Goal: Information Seeking & Learning: Understand process/instructions

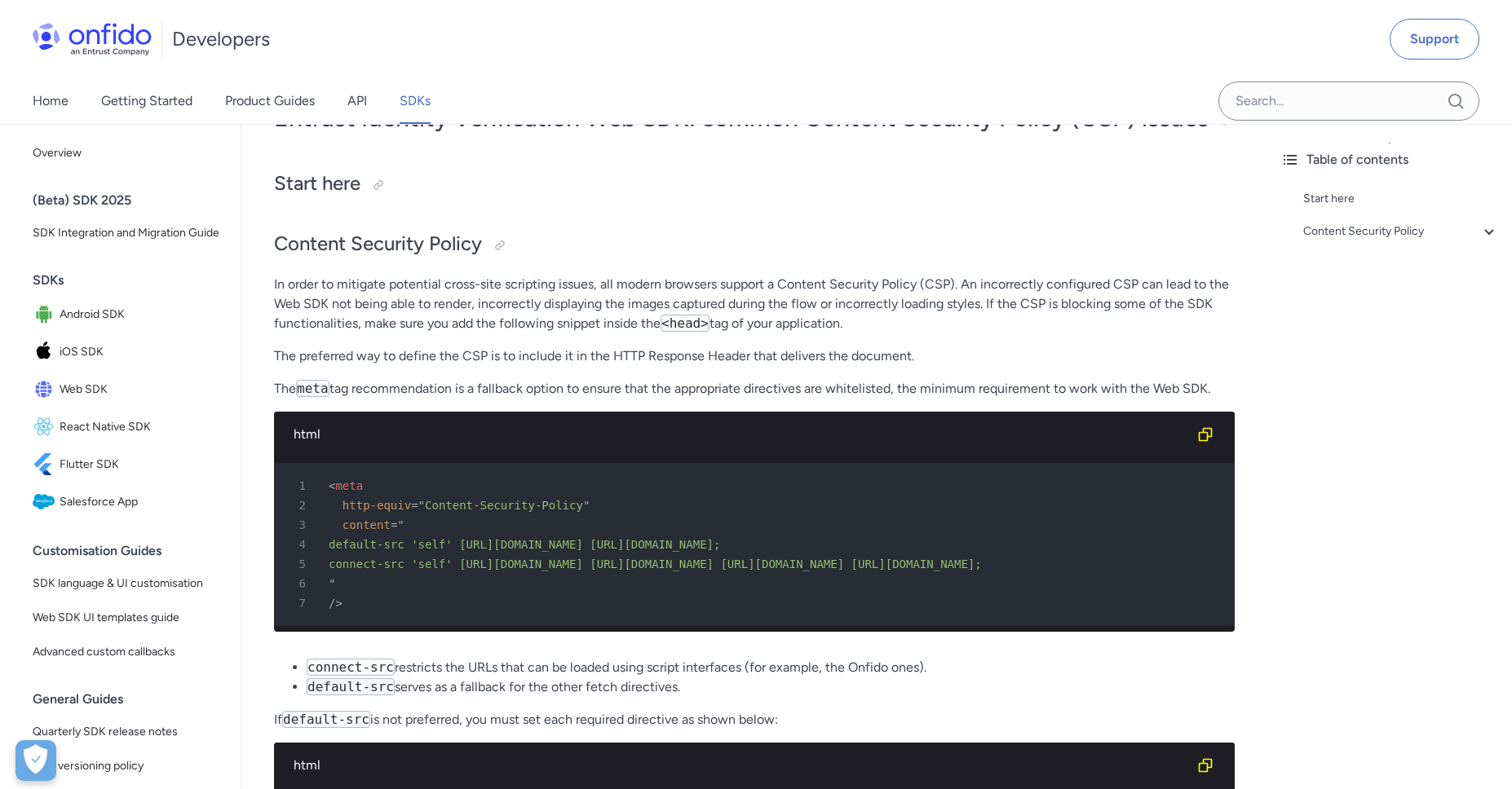
scroll to position [129, 0]
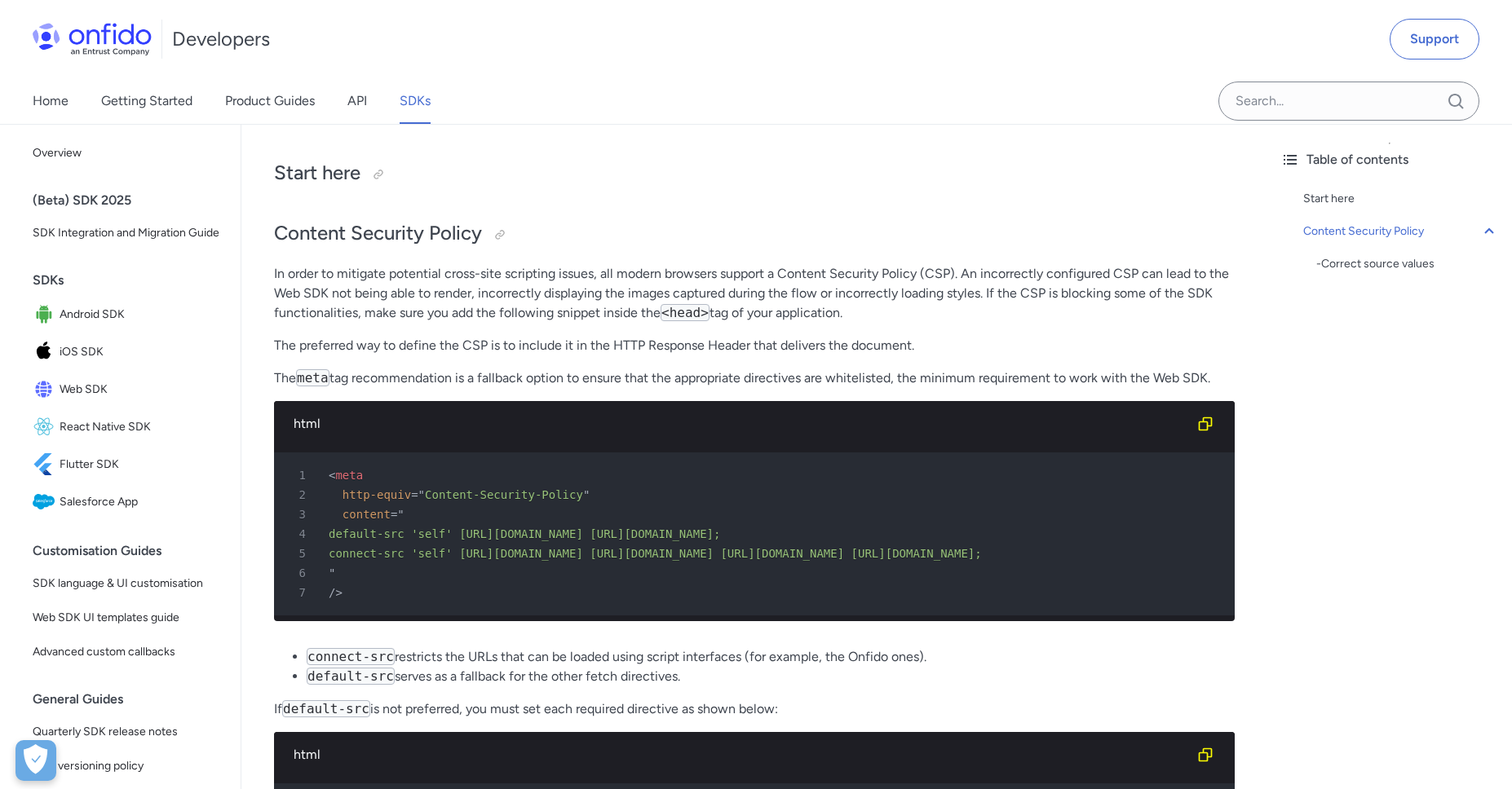
drag, startPoint x: 1129, startPoint y: 584, endPoint x: 331, endPoint y: 560, distance: 798.4
click at [331, 560] on pre "1 < meta 2 http-equiv = " Content-Security-Policy " 3 content = " 4 default-src…" at bounding box center [754, 533] width 960 height 163
click at [439, 543] on div "4 default-src 'self' [URL][DOMAIN_NAME] [URL][DOMAIN_NAME];" at bounding box center [746, 534] width 931 height 20
drag, startPoint x: 345, startPoint y: 568, endPoint x: 1107, endPoint y: 593, distance: 762.4
click at [1107, 593] on pre "1 < meta 2 http-equiv = " Content-Security-Policy " 3 content = " 4 default-src…" at bounding box center [754, 533] width 960 height 163
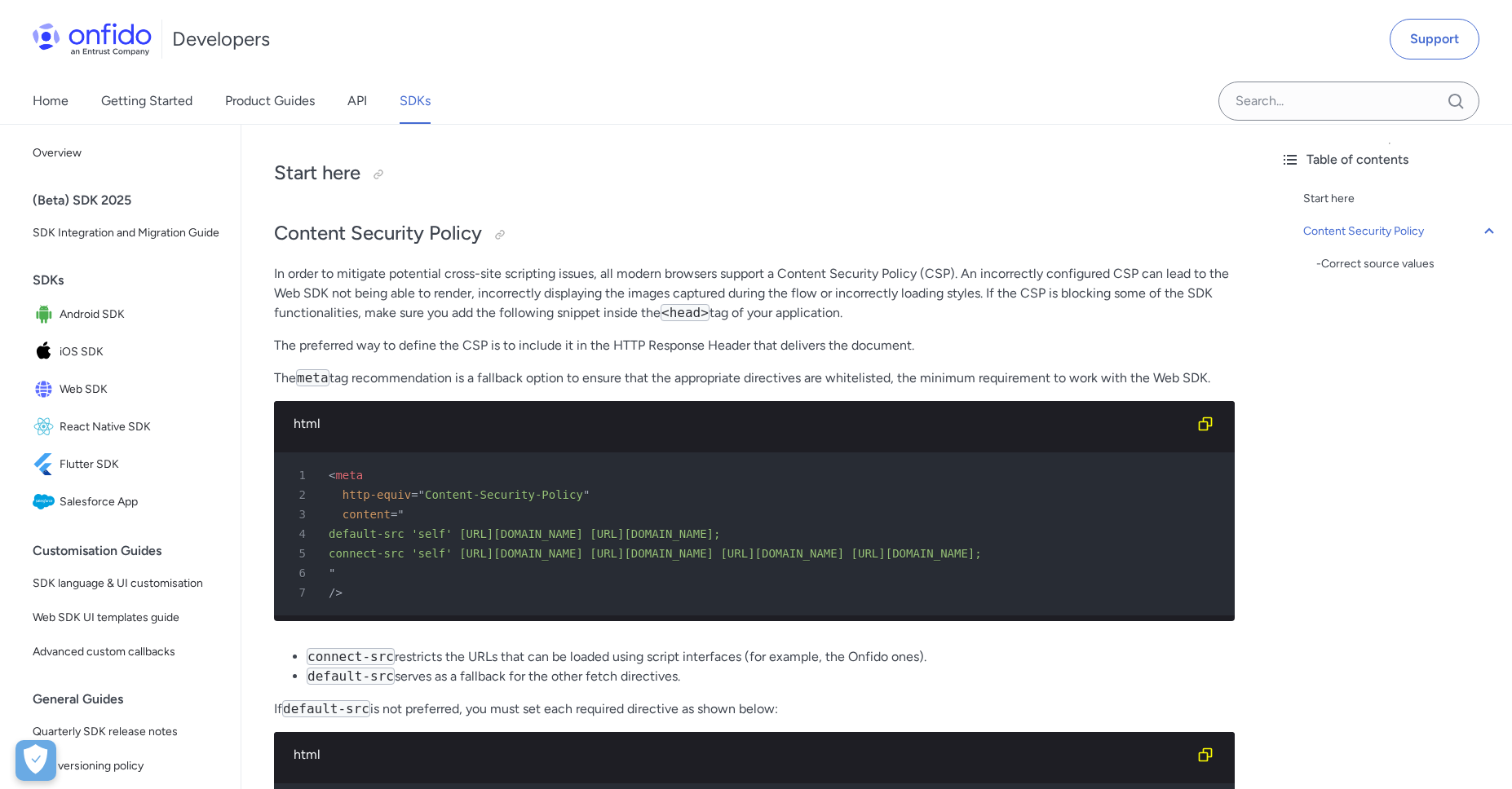
click at [1107, 563] on div "5 connect-src 'self' [URL][DOMAIN_NAME] [URL][DOMAIN_NAME] [URL][DOMAIN_NAME] […" at bounding box center [746, 553] width 931 height 20
drag, startPoint x: 342, startPoint y: 569, endPoint x: 817, endPoint y: 559, distance: 475.1
click at [817, 543] on div "4 default-src 'self' [URL][DOMAIN_NAME] [URL][DOMAIN_NAME];" at bounding box center [746, 534] width 931 height 20
copy span "default-src 'self' [URL][DOMAIN_NAME] [URL][DOMAIN_NAME];"
drag, startPoint x: 352, startPoint y: 589, endPoint x: 1110, endPoint y: 593, distance: 758.0
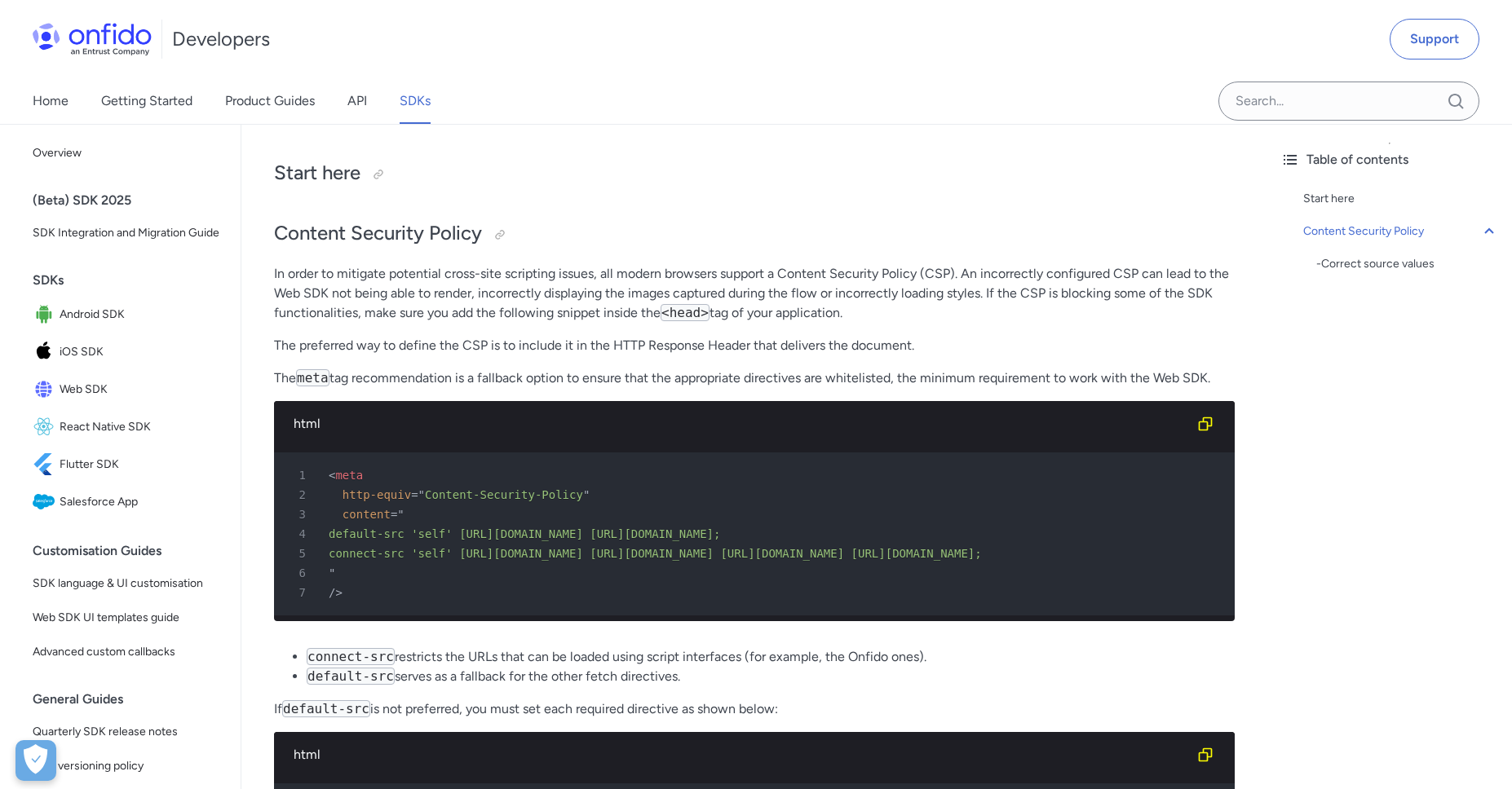
click at [1110, 563] on div "5 connect-src 'self' [URL][DOMAIN_NAME] [URL][DOMAIN_NAME] [URL][DOMAIN_NAME] […" at bounding box center [746, 553] width 931 height 20
copy span "connect-src 'self' [URL][DOMAIN_NAME] [URL][DOMAIN_NAME] [URL][DOMAIN_NAME] [UR…"
drag, startPoint x: 1345, startPoint y: 449, endPoint x: 1256, endPoint y: 475, distance: 92.7
click at [1346, 450] on div "Table of contents Start here Content Security Policy - Correct source values" at bounding box center [1389, 456] width 245 height 665
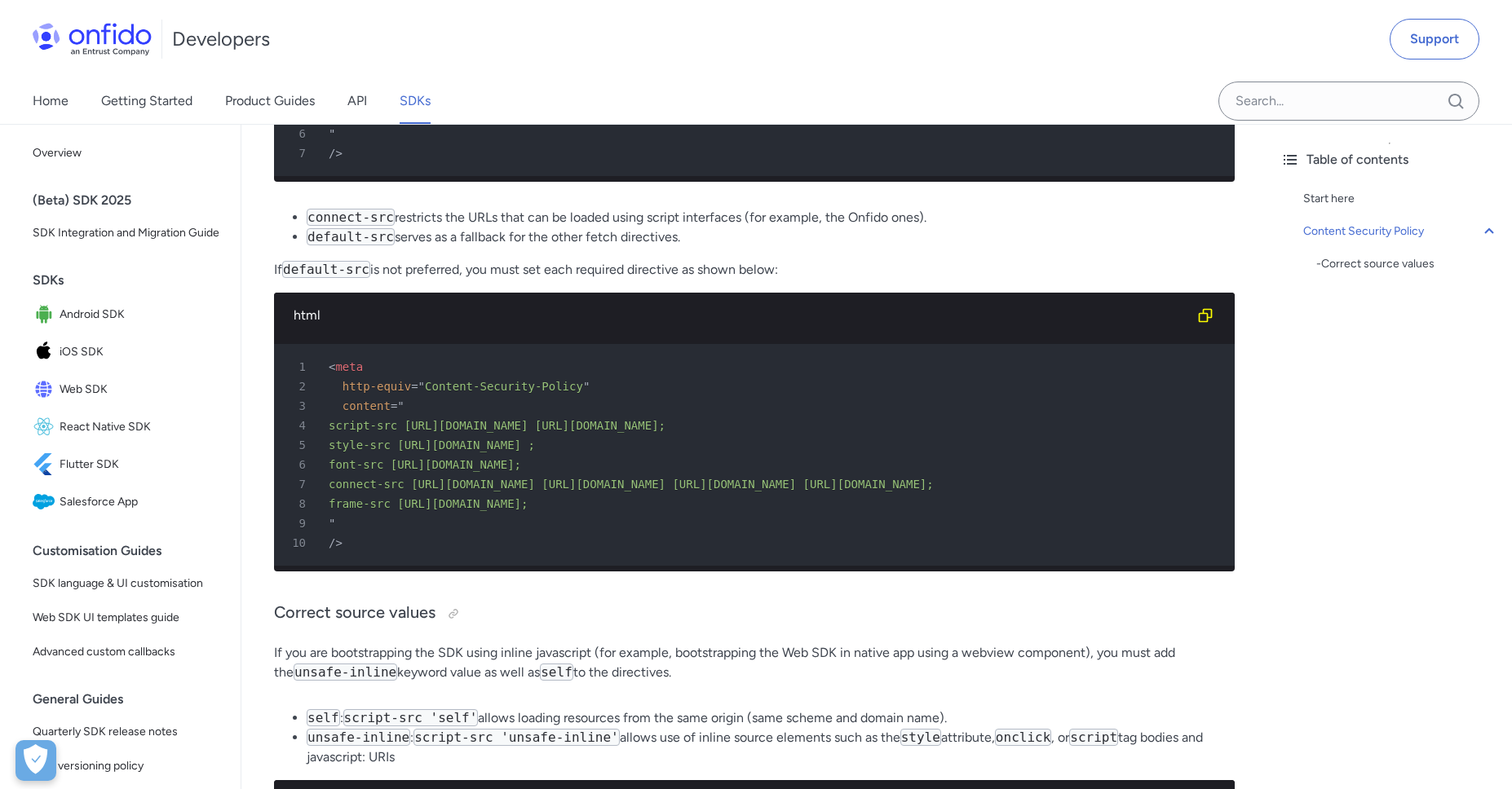
scroll to position [568, 0]
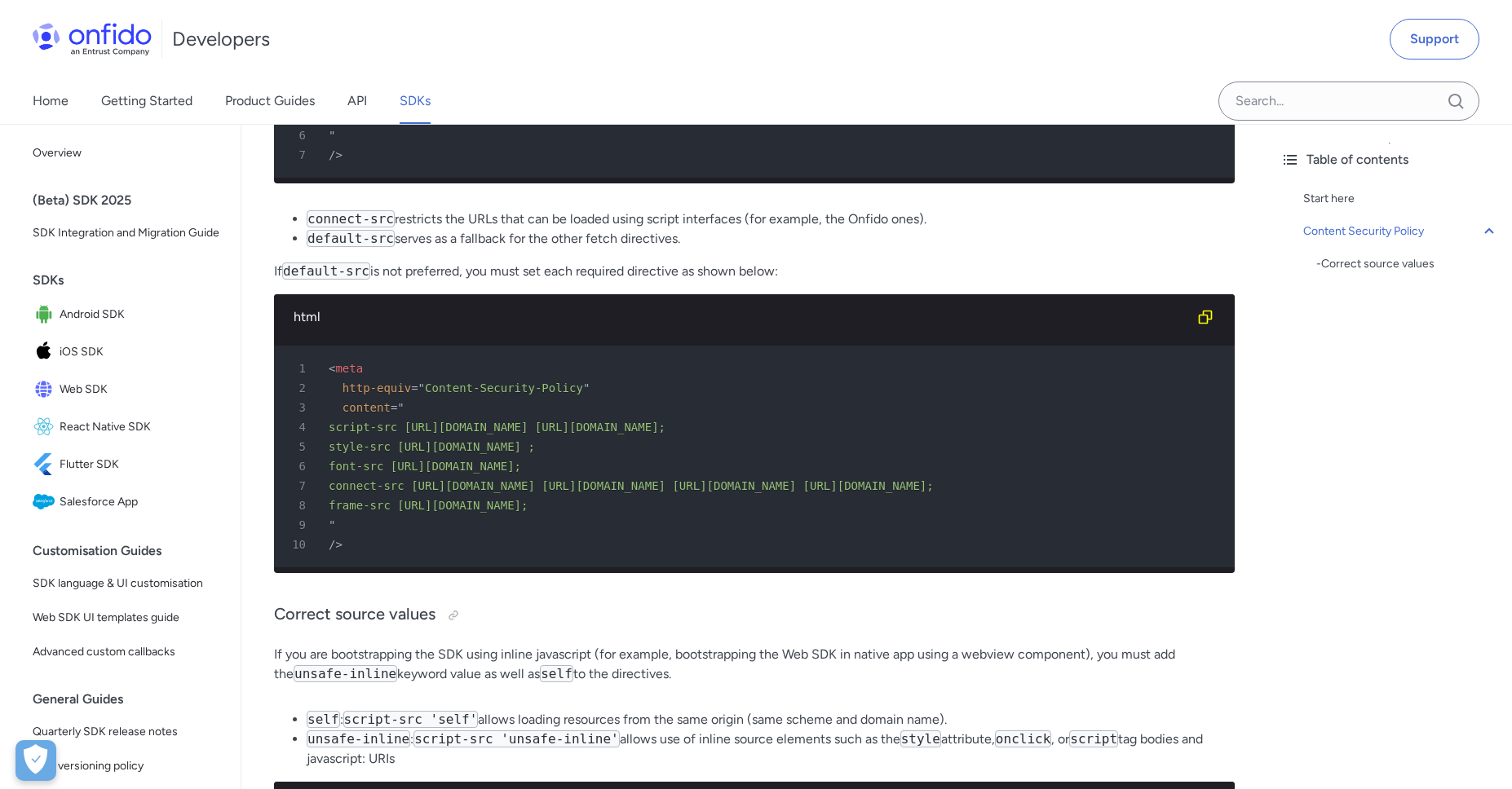
drag, startPoint x: 583, startPoint y: 551, endPoint x: 276, endPoint y: 476, distance: 316.0
click at [276, 476] on pre "1 < meta 2 http-equiv = " Content-Security-Policy " 3 content = " 4 script-src …" at bounding box center [754, 456] width 960 height 221
copy pre "script-src [URL][DOMAIN_NAME] [URL][DOMAIN_NAME]; 5 style-src [URL][DOMAIN_NAME…"
